Goal: Task Accomplishment & Management: Use online tool/utility

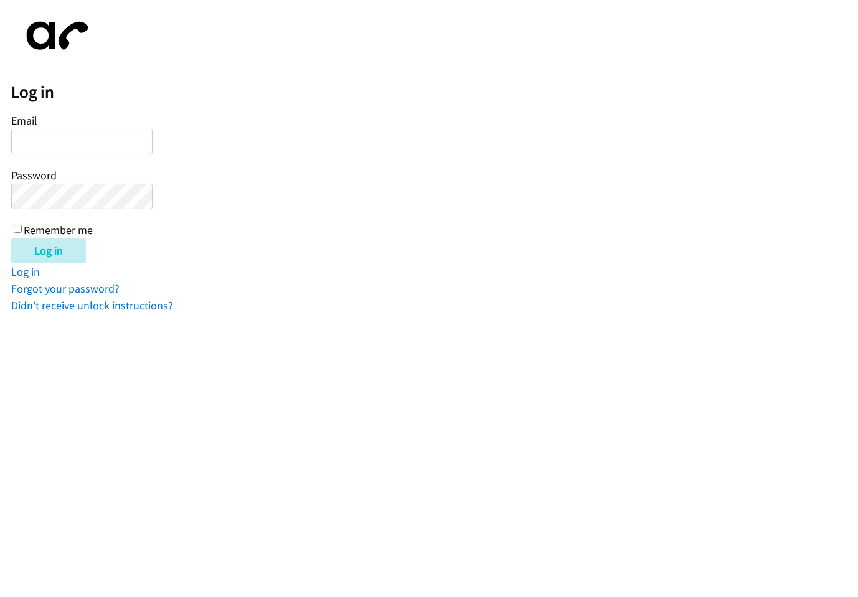
click at [37, 134] on input "Email" at bounding box center [81, 142] width 141 height 26
type input "g"
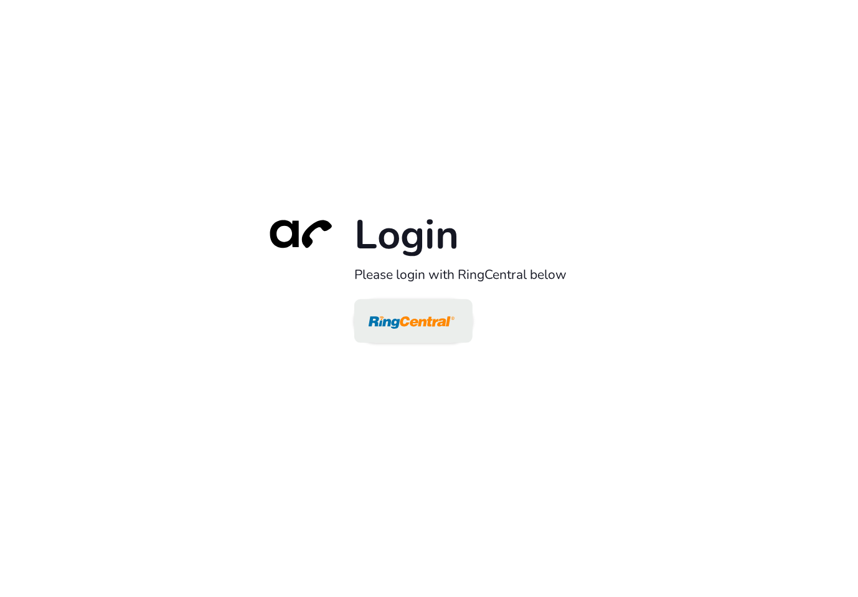
click at [397, 314] on img at bounding box center [412, 322] width 86 height 40
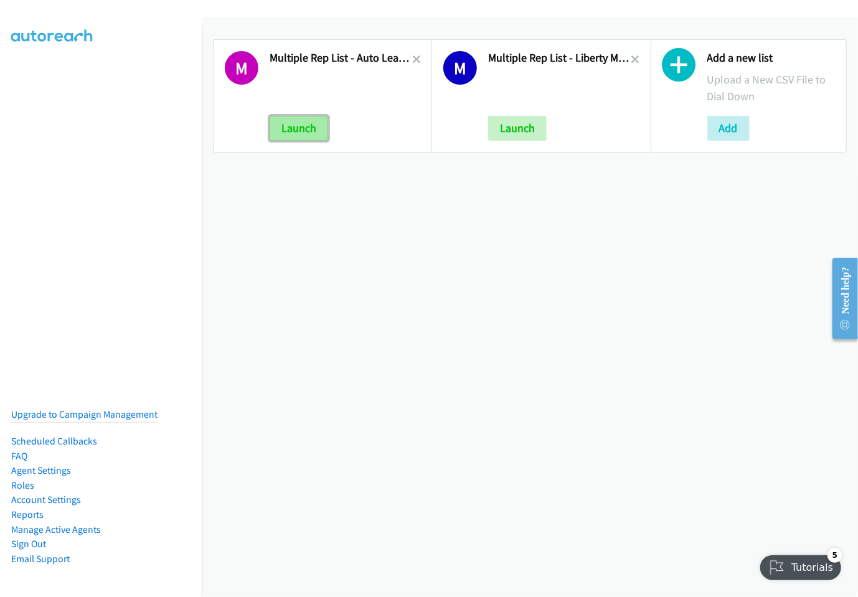
click at [315, 132] on button "Launch" at bounding box center [299, 128] width 59 height 25
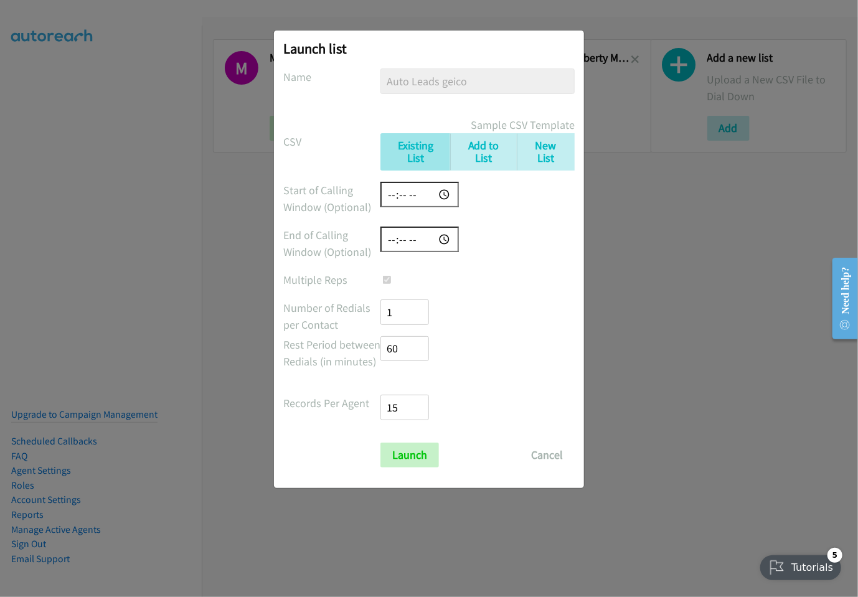
click at [412, 197] on input "time" at bounding box center [419, 195] width 78 height 26
click at [445, 191] on input "time" at bounding box center [419, 195] width 78 height 26
click at [506, 190] on div at bounding box center [477, 195] width 194 height 26
click at [425, 238] on input "time" at bounding box center [419, 240] width 78 height 26
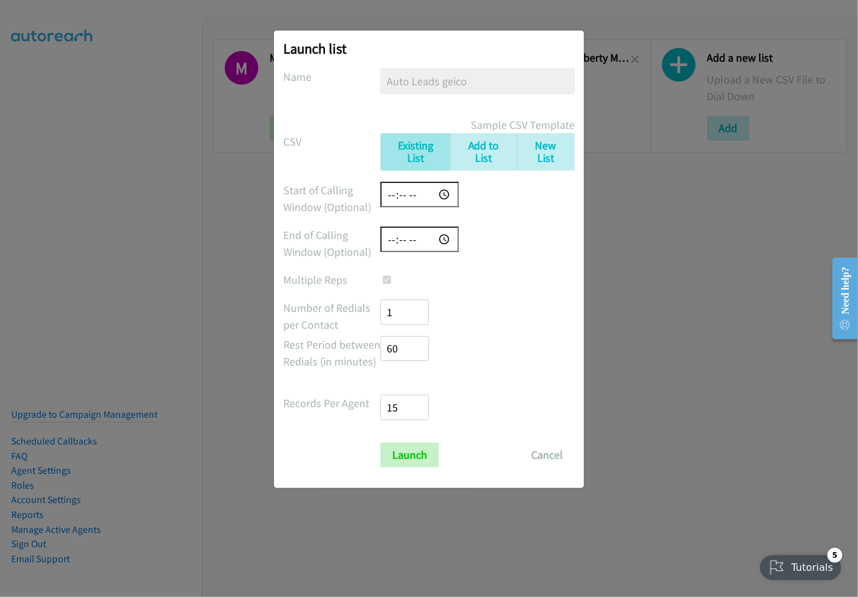
click at [445, 238] on input "time" at bounding box center [419, 240] width 78 height 26
click at [533, 266] on form "No phone fields were returned for that Report or List View Please upload a csv …" at bounding box center [428, 267] width 291 height 399
click at [420, 151] on link "Existing List" at bounding box center [415, 152] width 70 height 38
click at [433, 244] on input "21:26" at bounding box center [419, 240] width 78 height 26
type input "22:26"
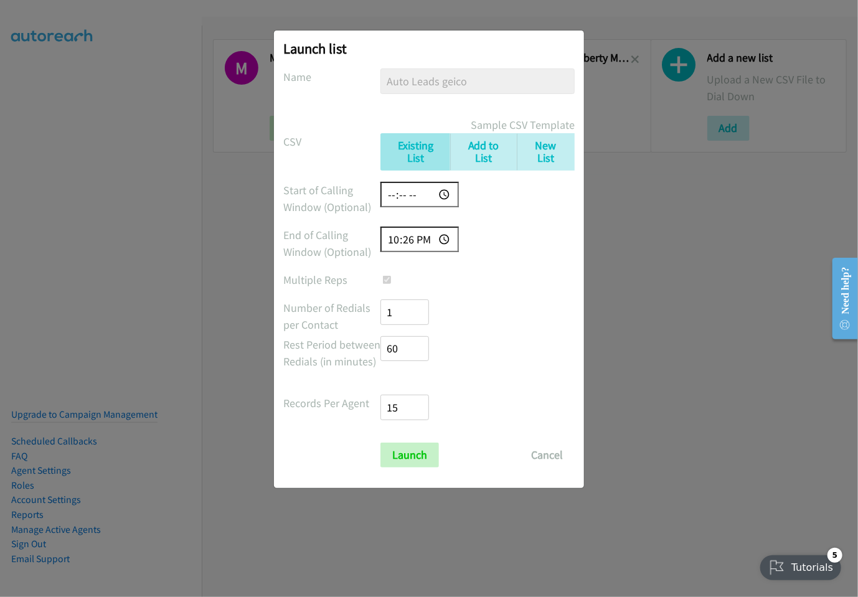
click at [422, 188] on input "time" at bounding box center [419, 195] width 78 height 26
type input "09:28"
click at [517, 217] on form "No phone fields were returned for that Report or List View Please upload a csv …" at bounding box center [428, 267] width 291 height 399
click at [421, 456] on input "Launch" at bounding box center [409, 455] width 59 height 25
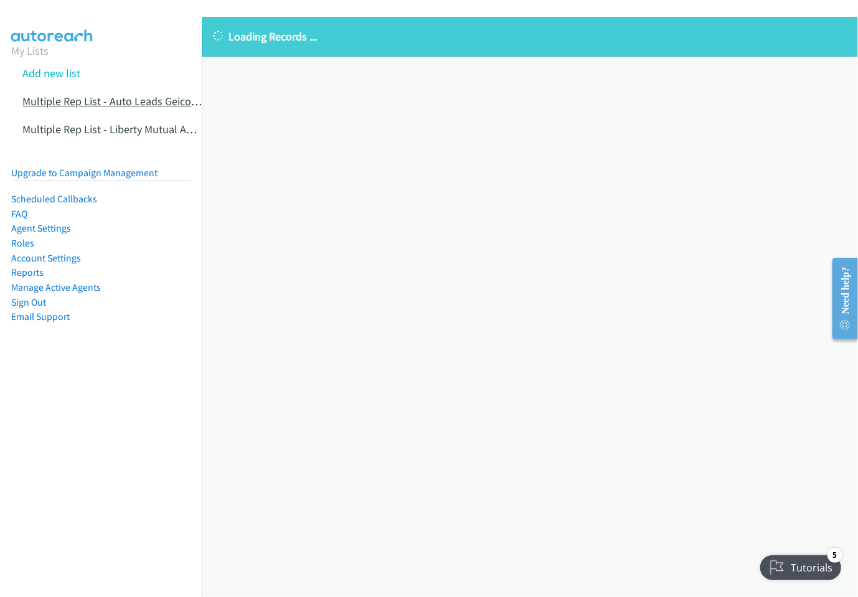
click at [118, 103] on link "Multiple Rep List - Auto Leads Geico" at bounding box center [111, 101] width 179 height 14
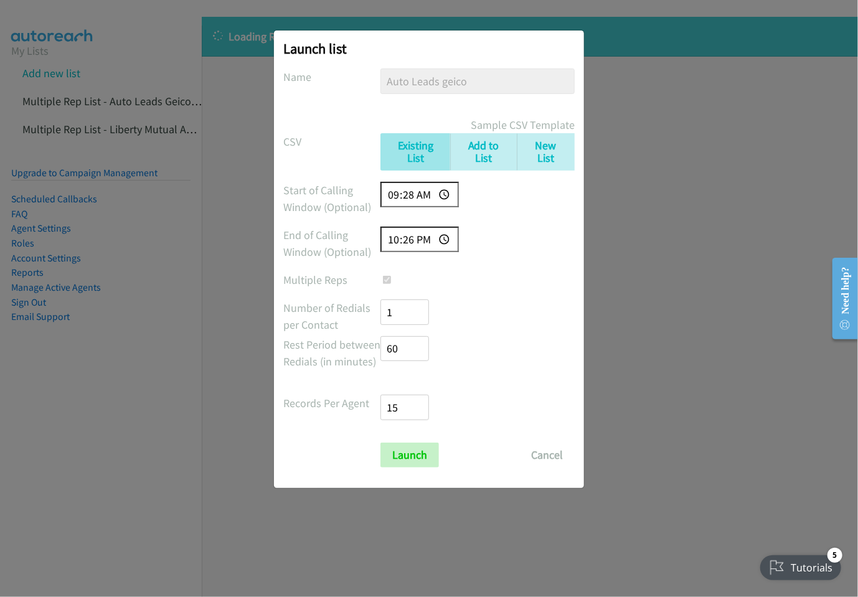
click at [769, 214] on div "Launch list No phone fields were returned for that Report or List View Please u…" at bounding box center [429, 304] width 858 height 586
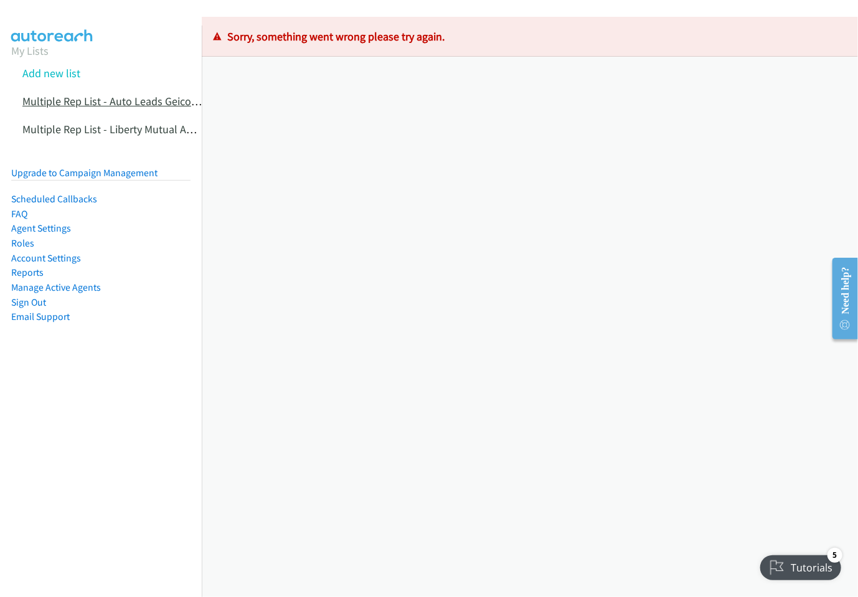
click at [110, 105] on link "Multiple Rep List - Auto Leads Geico" at bounding box center [111, 101] width 179 height 14
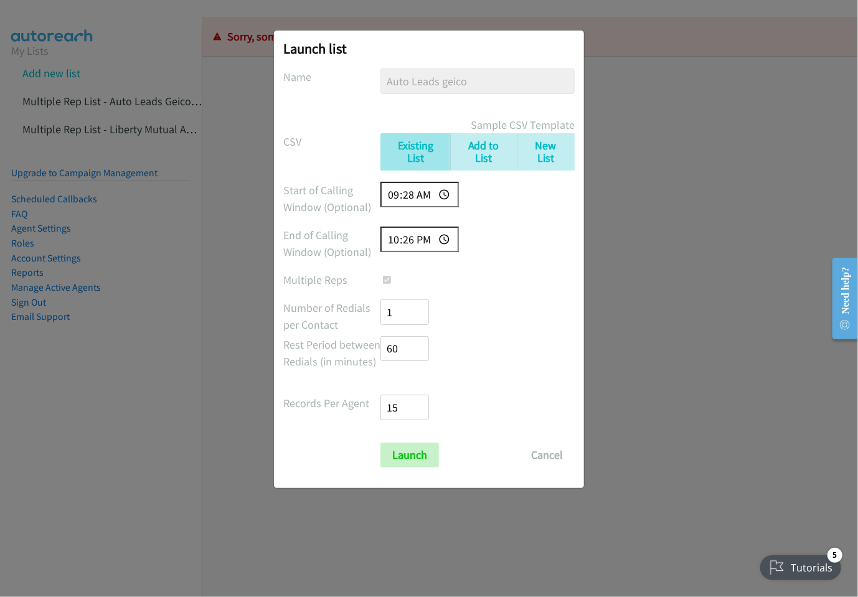
click at [637, 184] on div "Launch list No phone fields were returned for that Report or List View Please u…" at bounding box center [429, 304] width 858 height 586
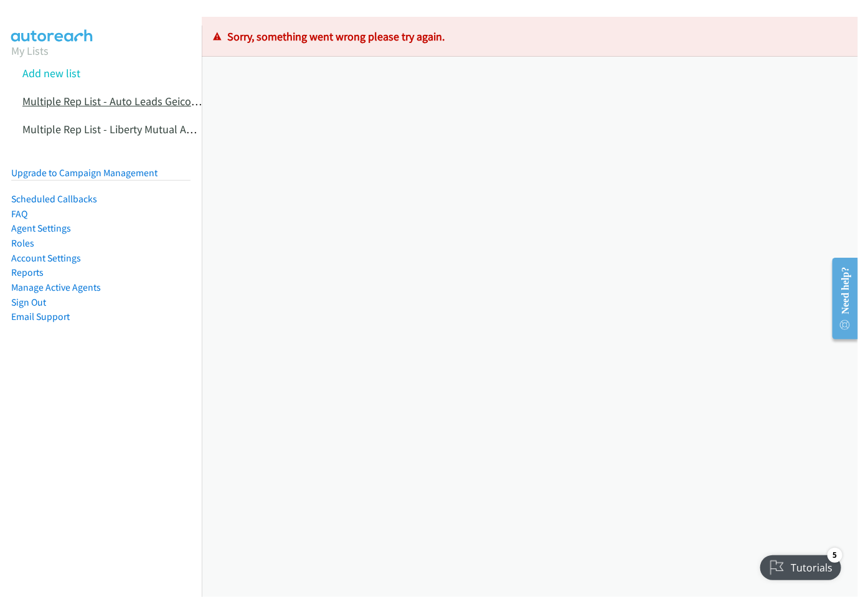
click at [79, 101] on link "Multiple Rep List - Auto Leads Geico" at bounding box center [111, 101] width 179 height 14
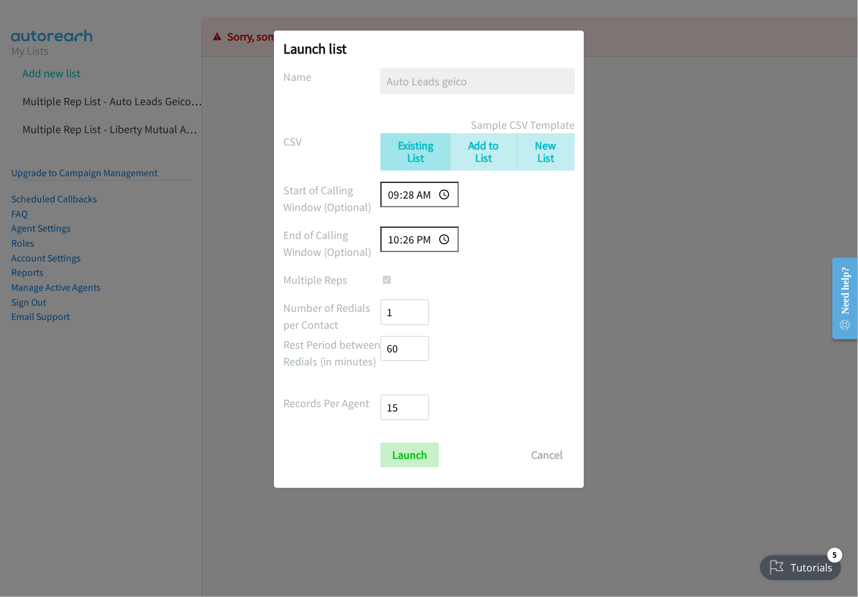
click at [702, 211] on div "Launch list No phone fields were returned for that Report or List View Please u…" at bounding box center [429, 304] width 858 height 586
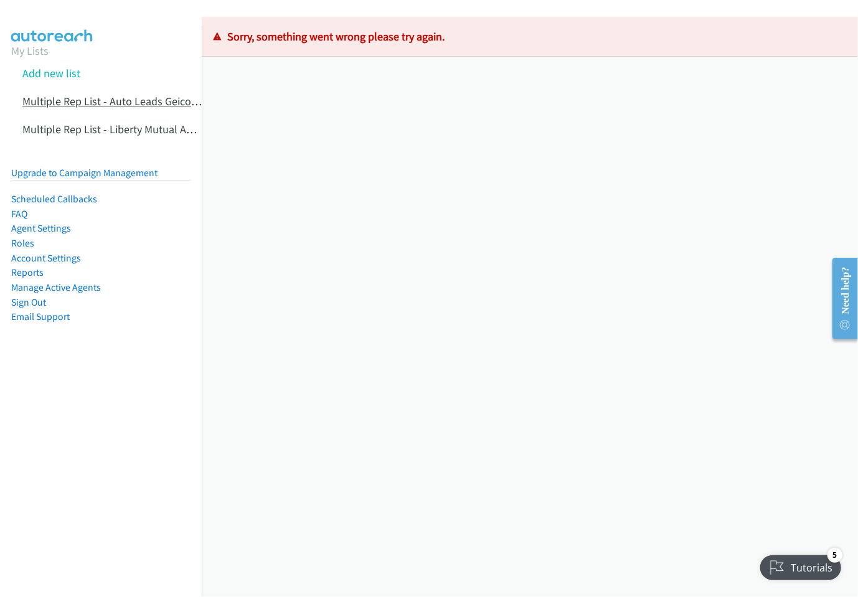
click at [77, 100] on link "Multiple Rep List - Auto Leads Geico" at bounding box center [111, 101] width 179 height 14
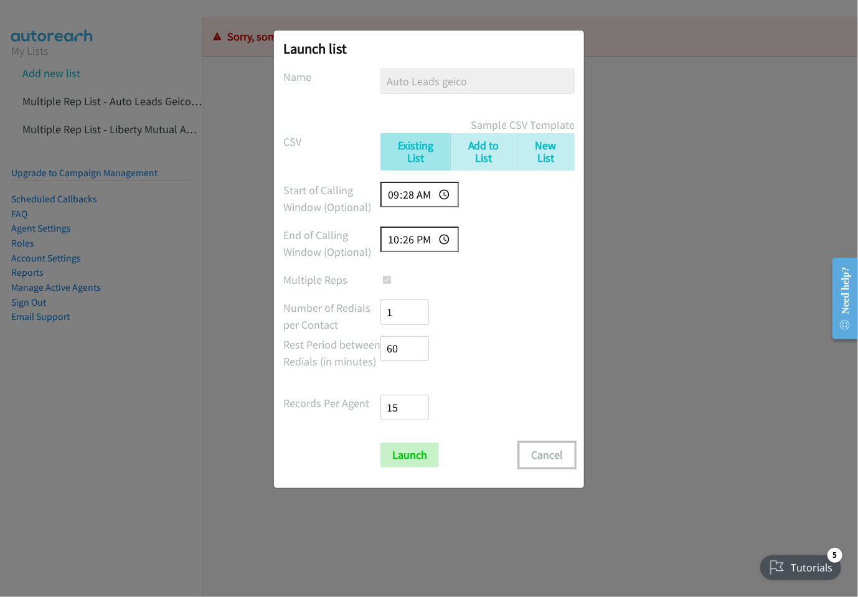
click at [558, 454] on button "Cancel" at bounding box center [546, 455] width 55 height 25
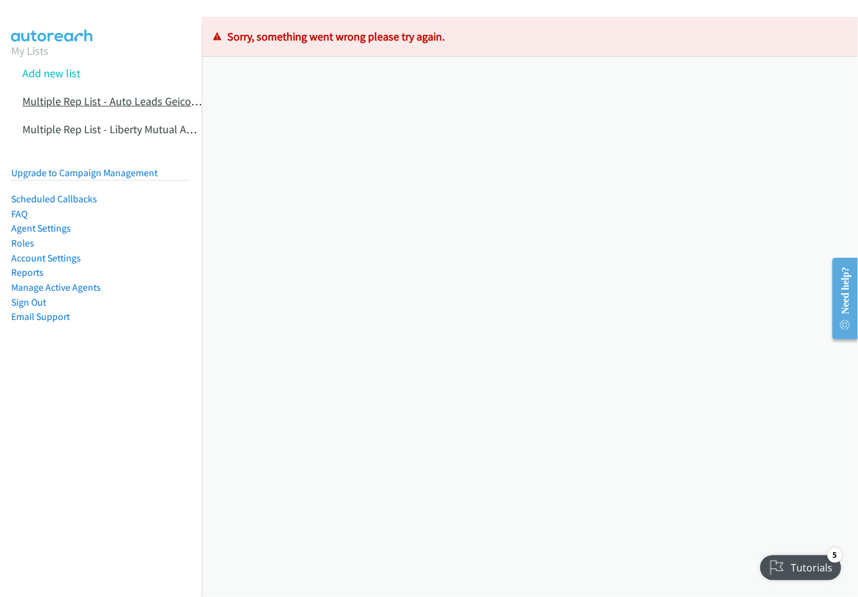
click at [111, 104] on link "Multiple Rep List - Auto Leads Geico" at bounding box center [111, 101] width 179 height 14
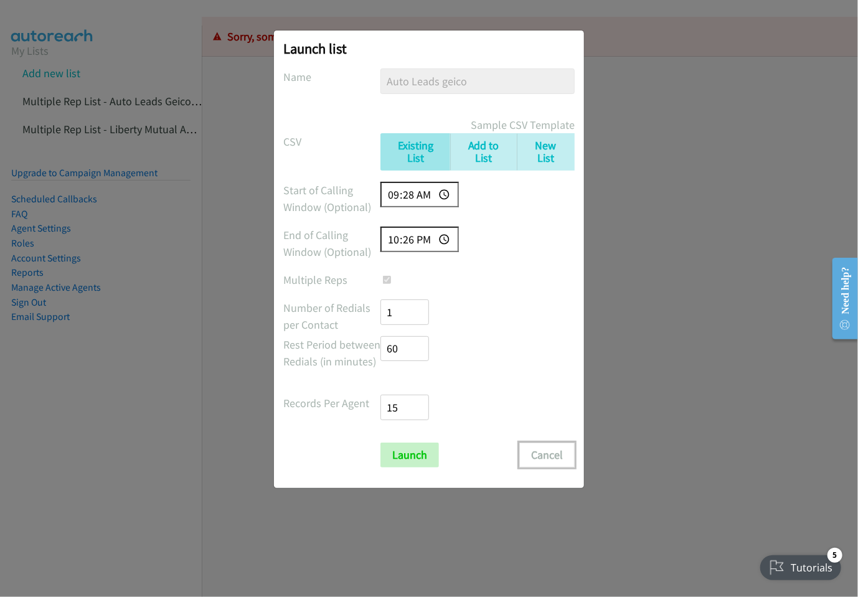
click at [540, 457] on button "Cancel" at bounding box center [546, 455] width 55 height 25
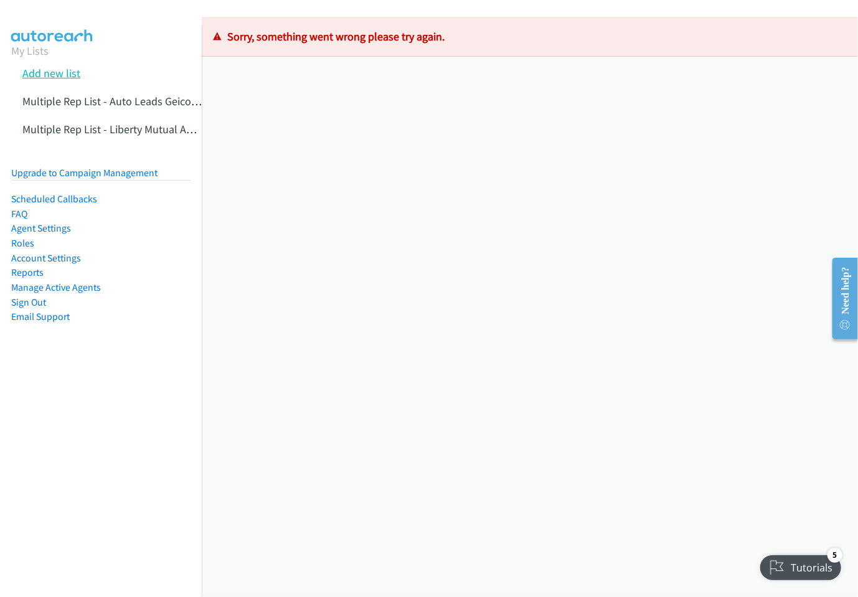
click at [67, 68] on link "Add new list" at bounding box center [51, 73] width 58 height 14
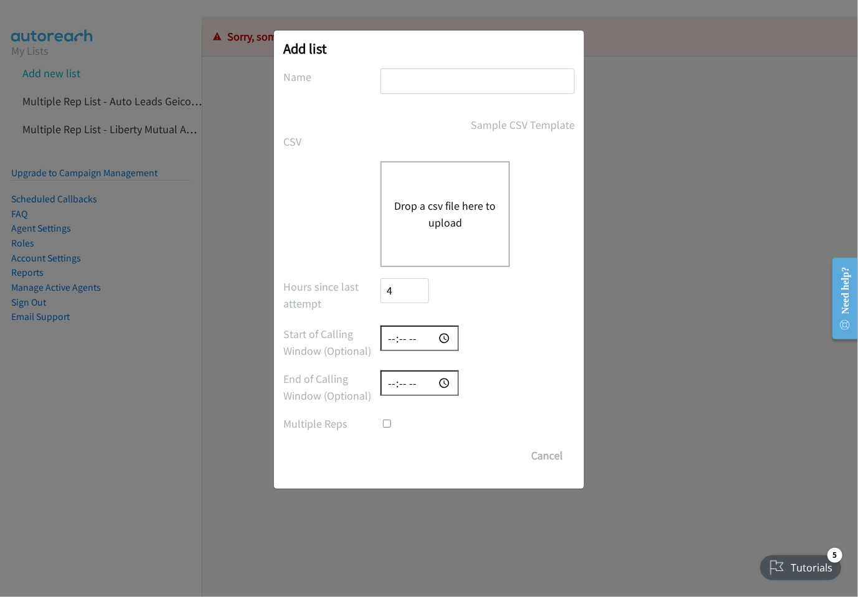
click at [425, 74] on input "text" at bounding box center [477, 81] width 194 height 26
click at [480, 77] on input "Auto Leads geico" at bounding box center [477, 81] width 194 height 26
type input "Auto Leads geico 2.0"
click at [448, 220] on button "Drop a csv file here to upload" at bounding box center [445, 214] width 102 height 34
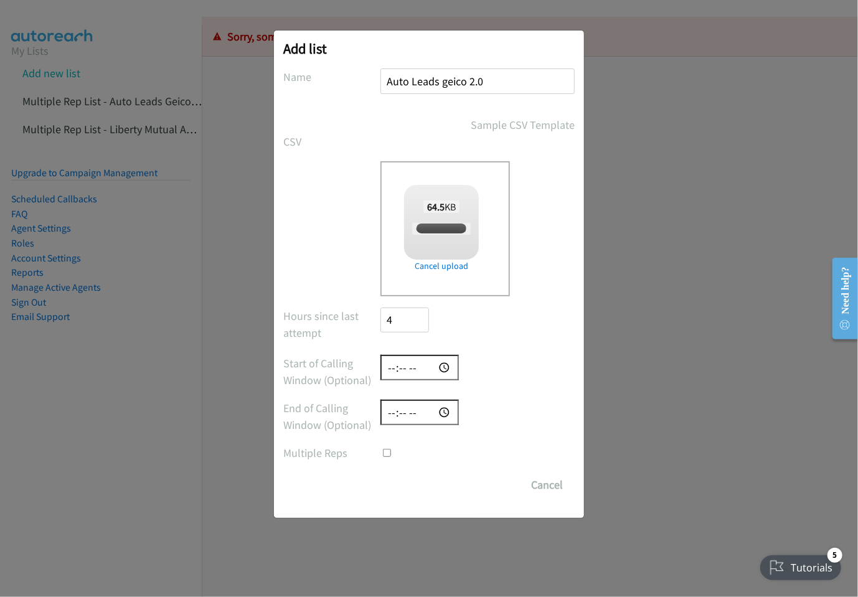
checkbox input "true"
click at [421, 377] on input "time" at bounding box center [419, 368] width 78 height 26
type input "09:37"
click at [405, 408] on input "time" at bounding box center [419, 413] width 78 height 26
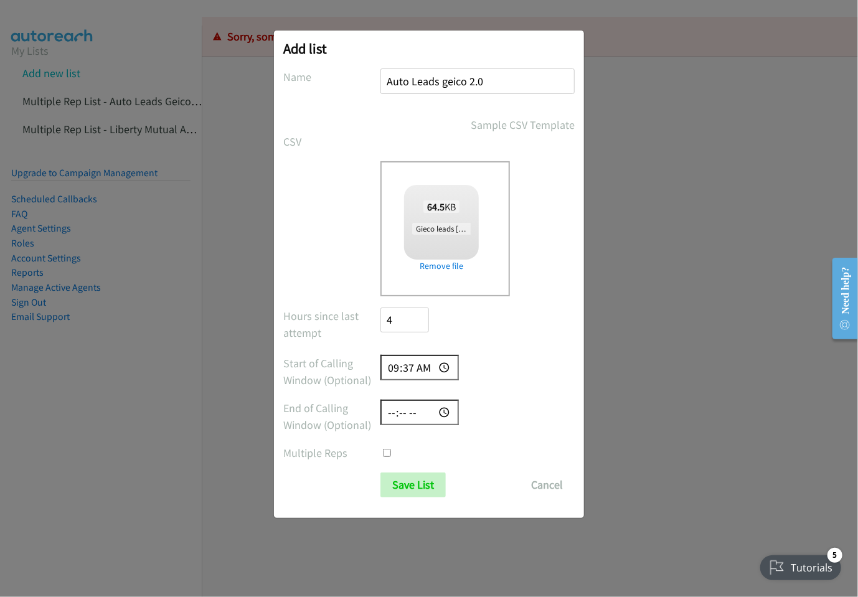
click at [398, 412] on input "time" at bounding box center [419, 413] width 78 height 26
click at [392, 413] on input "time" at bounding box center [419, 413] width 78 height 26
type input "10:37"
click at [487, 442] on form "No phone fields were returned for that Report or List View Please upload a csv …" at bounding box center [428, 282] width 291 height 429
click at [412, 487] on input "Save List" at bounding box center [412, 485] width 65 height 25
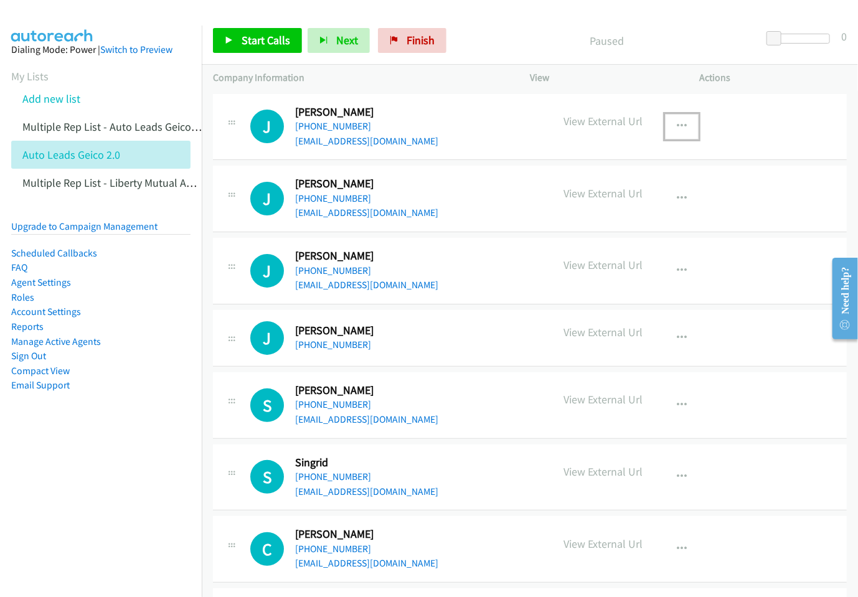
click at [677, 125] on icon "button" at bounding box center [682, 126] width 10 height 10
click at [471, 134] on div at bounding box center [429, 298] width 858 height 597
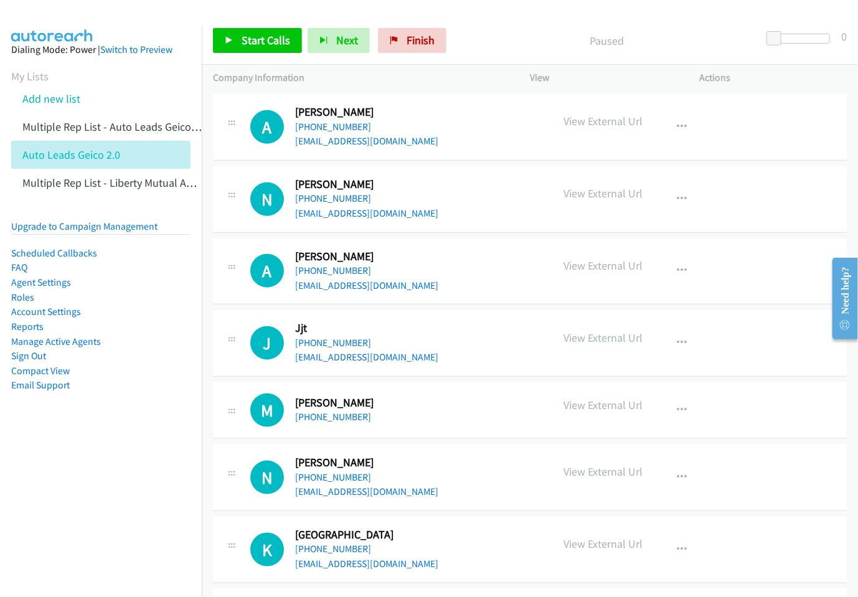
scroll to position [498, 0]
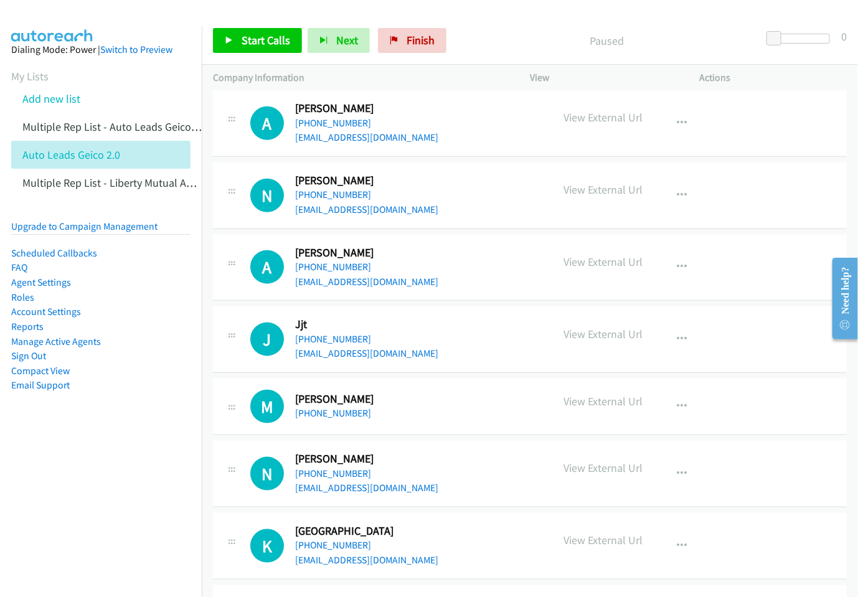
click at [232, 118] on icon at bounding box center [231, 121] width 15 height 6
click at [677, 121] on icon "button" at bounding box center [682, 123] width 10 height 10
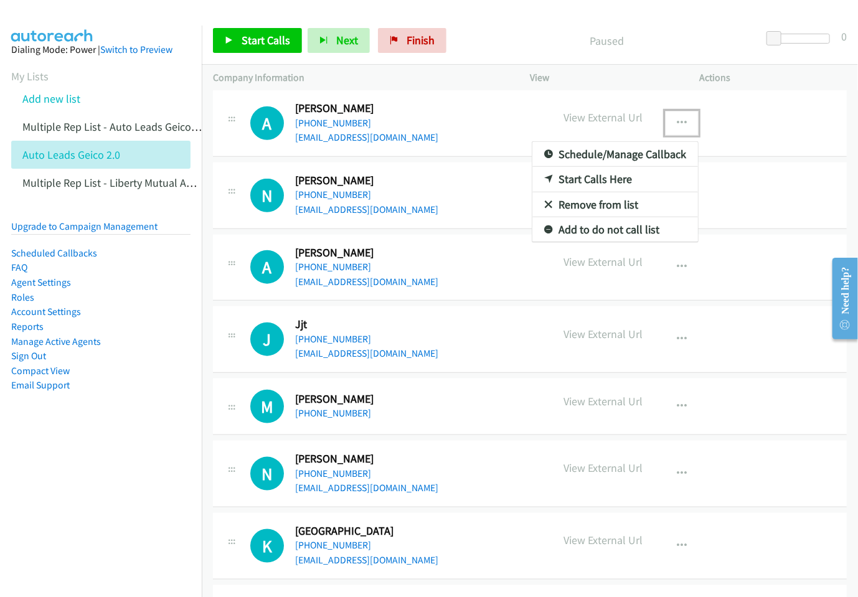
click at [508, 115] on div at bounding box center [429, 298] width 858 height 597
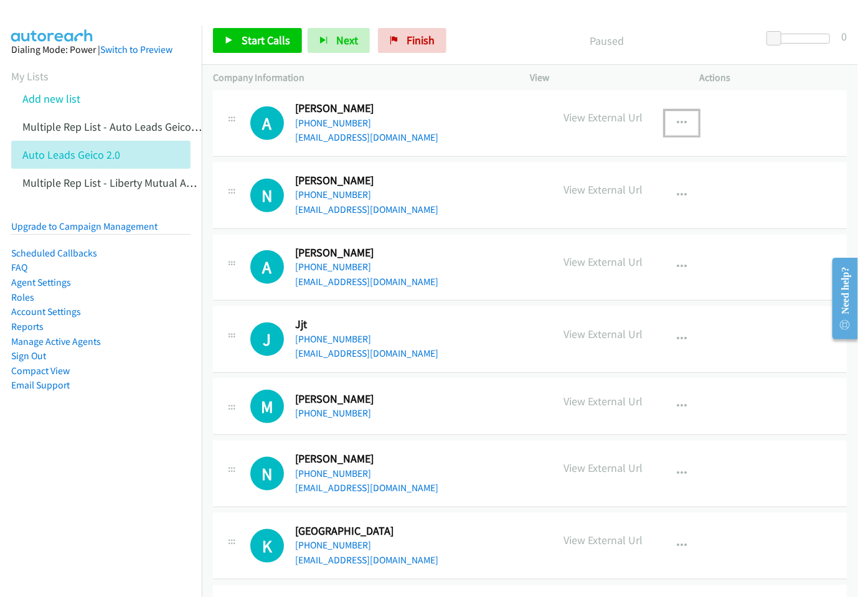
click at [311, 106] on h2 "[PERSON_NAME]" at bounding box center [367, 108] width 145 height 14
click at [231, 115] on icon at bounding box center [231, 118] width 15 height 6
